Goal: Task Accomplishment & Management: Complete application form

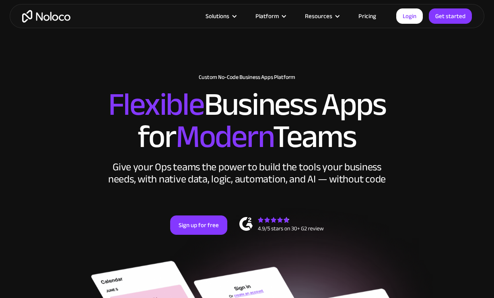
scroll to position [12, 0]
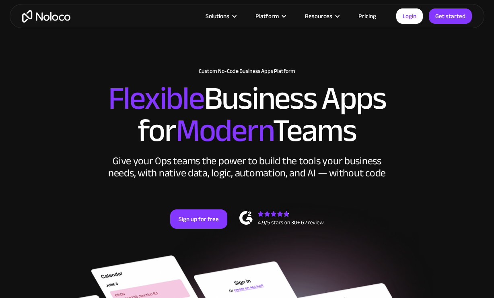
click at [365, 18] on link "Pricing" at bounding box center [368, 16] width 38 height 10
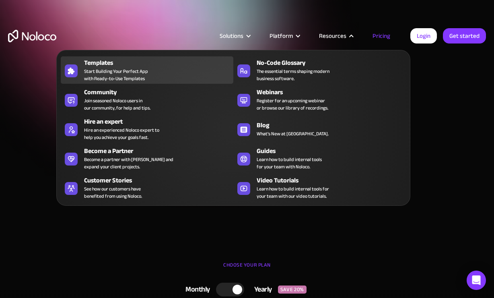
click at [148, 76] on div "Templates Start Building Your Perfect App with Ready-to-Use Templates" at bounding box center [156, 70] width 145 height 24
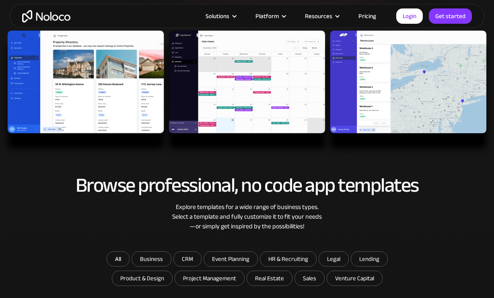
scroll to position [325, 0]
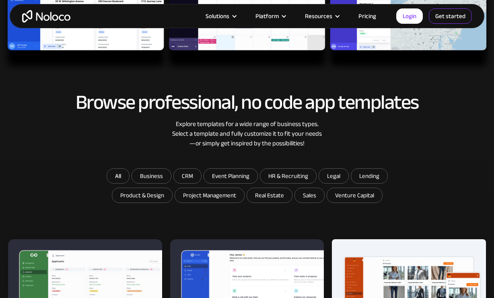
click at [452, 17] on link "Get started" at bounding box center [450, 15] width 43 height 15
